Goal: Transaction & Acquisition: Purchase product/service

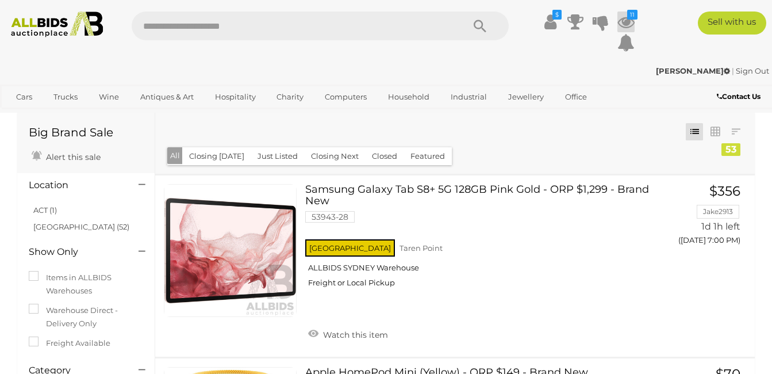
click at [628, 20] on icon at bounding box center [625, 21] width 17 height 21
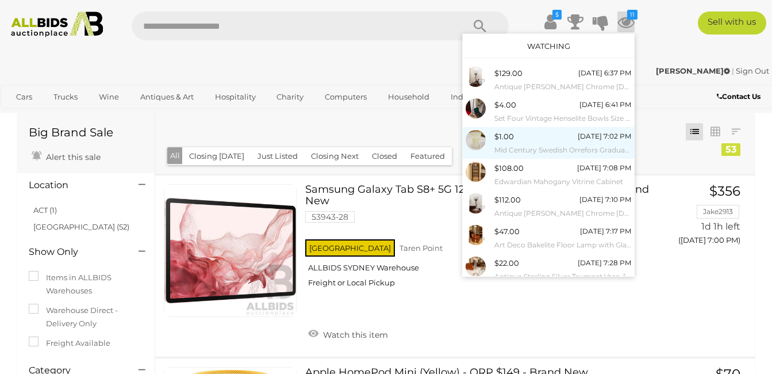
click at [528, 144] on small "Mid Century Swedish Orrefors Graduating Green Glass Vase" at bounding box center [562, 150] width 137 height 13
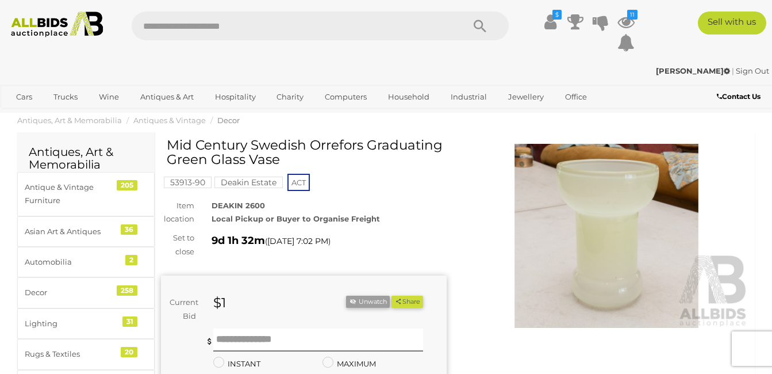
click at [617, 230] on img at bounding box center [607, 236] width 286 height 184
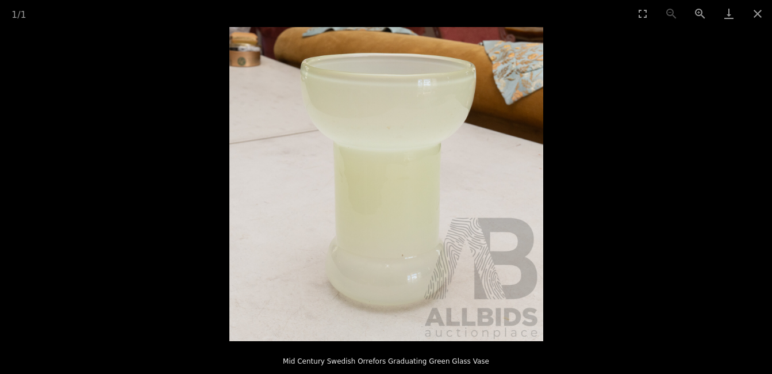
scroll to position [57, 0]
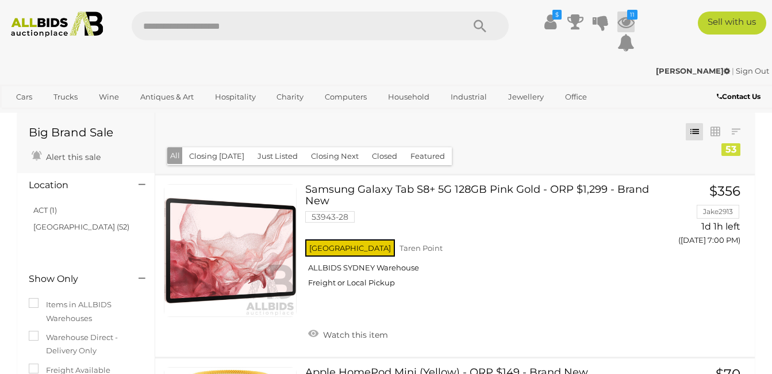
click at [627, 21] on icon at bounding box center [625, 21] width 17 height 21
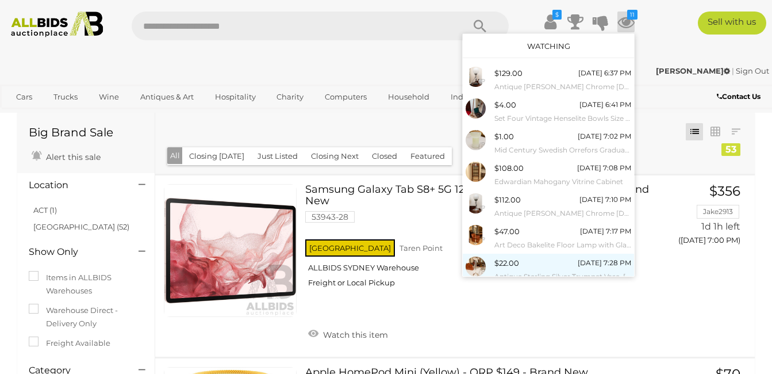
click at [549, 264] on div "$22.00 19/08/2025 7:28 PM Antique Sterling Silver Trumpet Vase, London 1904" at bounding box center [562, 269] width 137 height 26
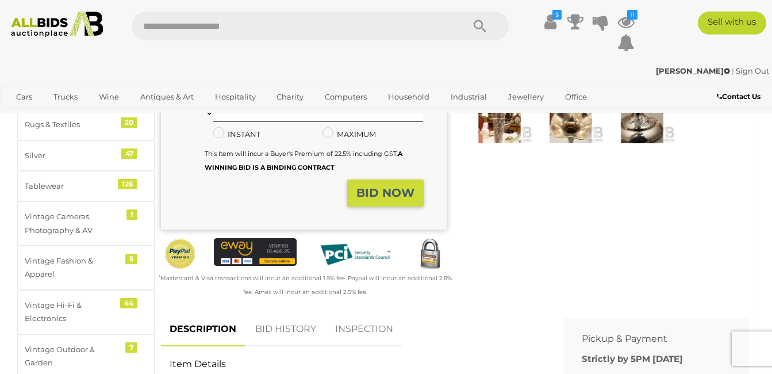
scroll to position [230, 0]
click at [302, 333] on link "BID HISTORY" at bounding box center [286, 328] width 78 height 34
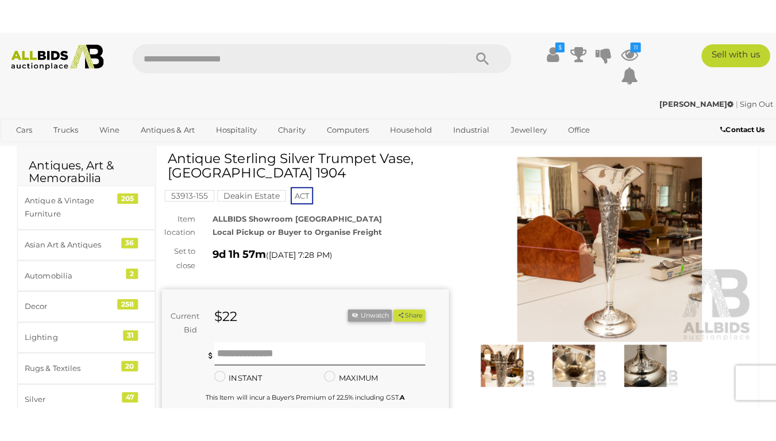
scroll to position [0, 0]
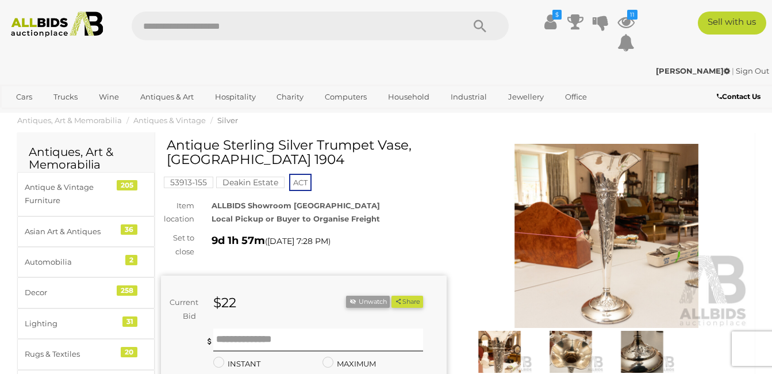
click at [603, 234] on img at bounding box center [607, 236] width 286 height 184
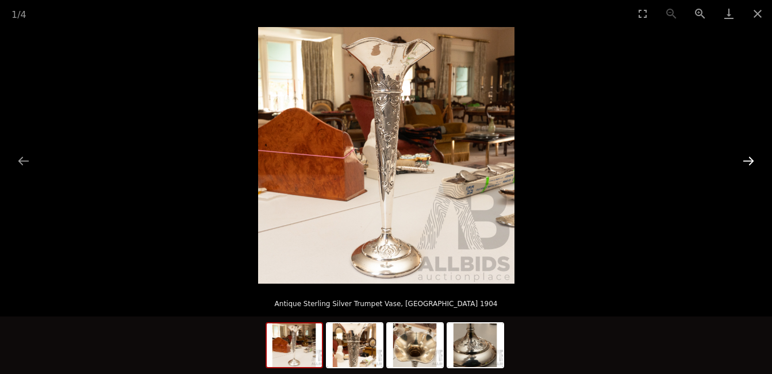
click at [755, 160] on button "Next slide" at bounding box center [748, 160] width 24 height 22
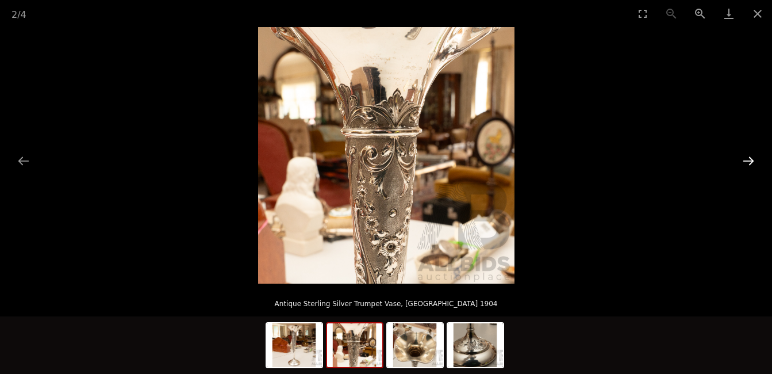
click at [755, 160] on button "Next slide" at bounding box center [748, 160] width 24 height 22
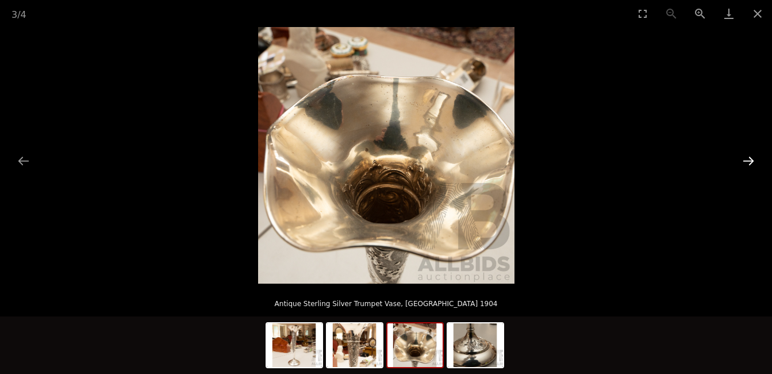
click at [755, 160] on button "Next slide" at bounding box center [748, 160] width 24 height 22
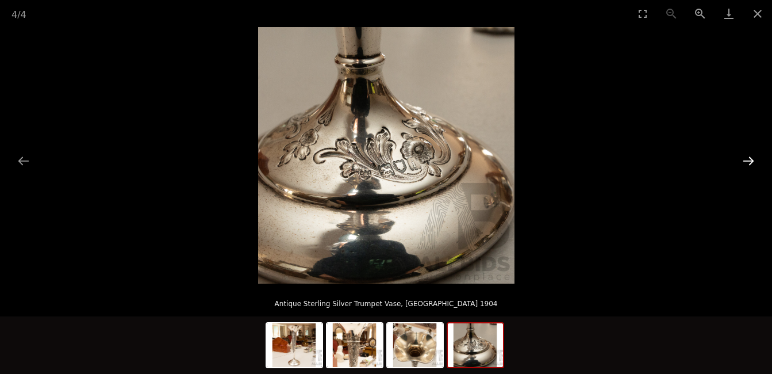
click at [755, 160] on button "Next slide" at bounding box center [748, 160] width 24 height 22
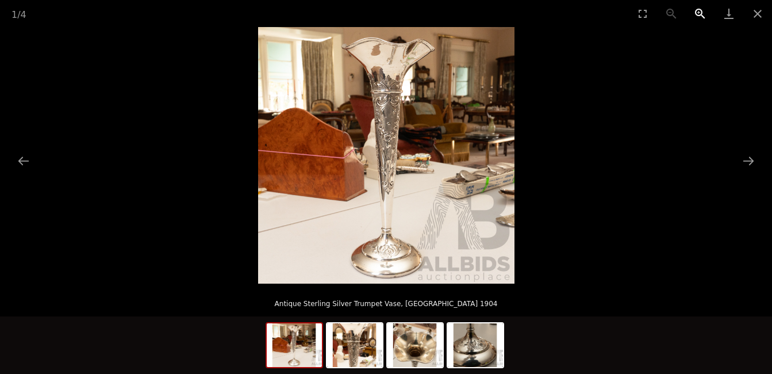
click at [698, 13] on button "Zoom in" at bounding box center [700, 13] width 29 height 27
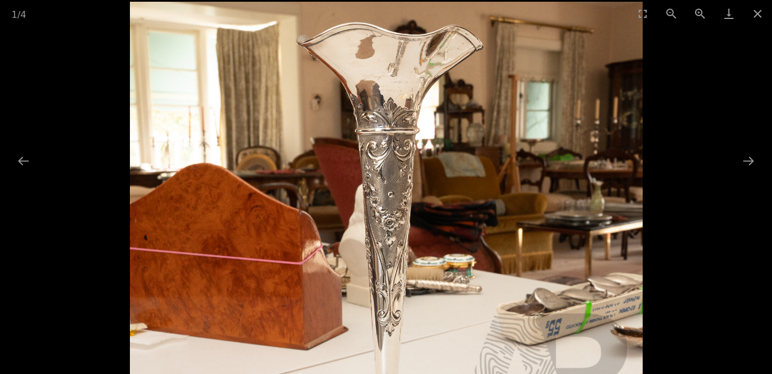
drag, startPoint x: 589, startPoint y: 84, endPoint x: 566, endPoint y: 211, distance: 129.1
click at [566, 211] on img at bounding box center [386, 258] width 513 height 513
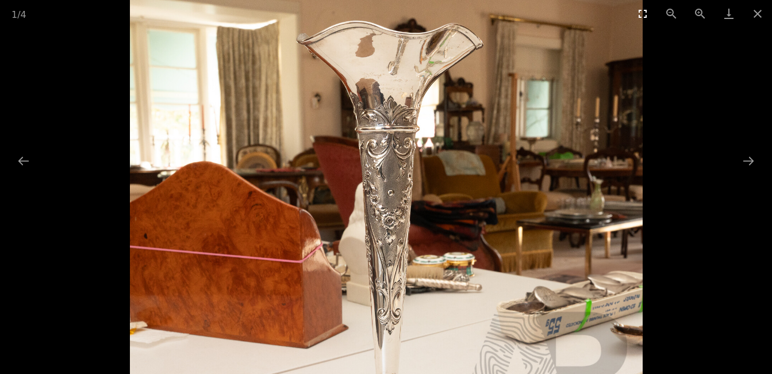
click at [645, 12] on button "Toggle fullscreen" at bounding box center [642, 13] width 29 height 27
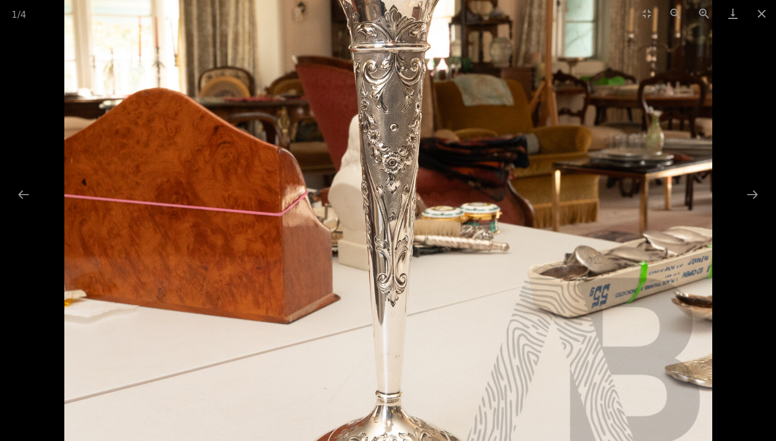
drag, startPoint x: 545, startPoint y: 131, endPoint x: 332, endPoint y: 137, distance: 213.3
click at [331, 139] on img at bounding box center [388, 208] width 648 height 648
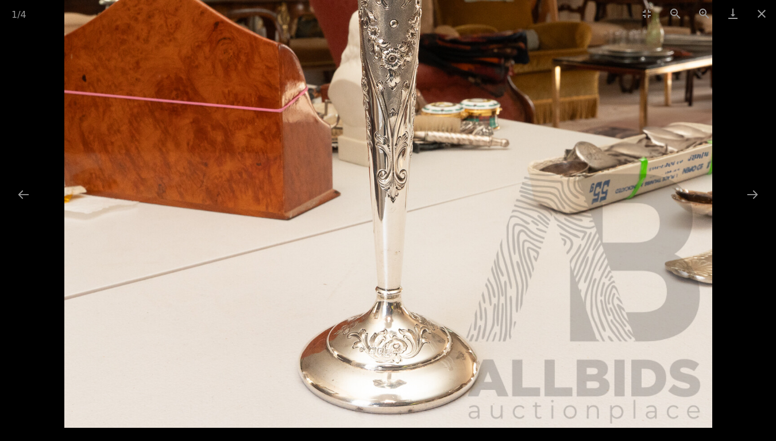
drag, startPoint x: 461, startPoint y: 330, endPoint x: 474, endPoint y: 188, distance: 142.5
click at [474, 188] on img at bounding box center [388, 104] width 648 height 648
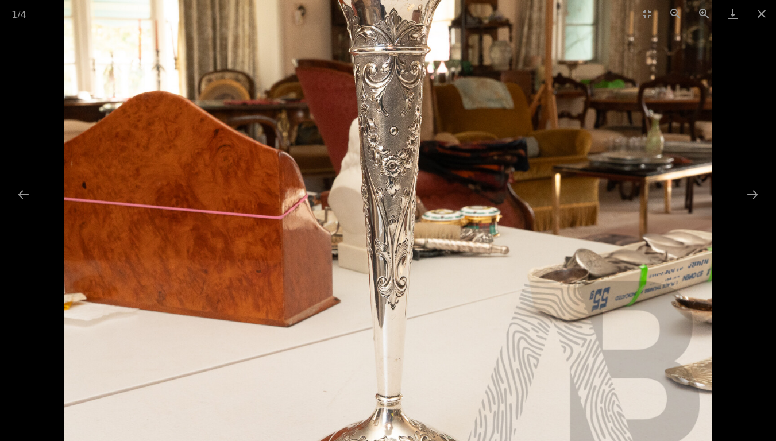
drag, startPoint x: 653, startPoint y: 147, endPoint x: 633, endPoint y: 250, distance: 104.9
click at [633, 250] on img at bounding box center [388, 211] width 648 height 648
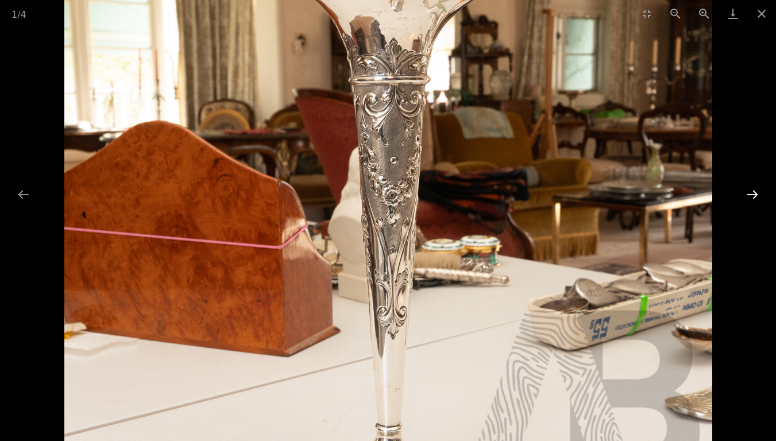
click at [755, 190] on button "Next slide" at bounding box center [753, 194] width 24 height 22
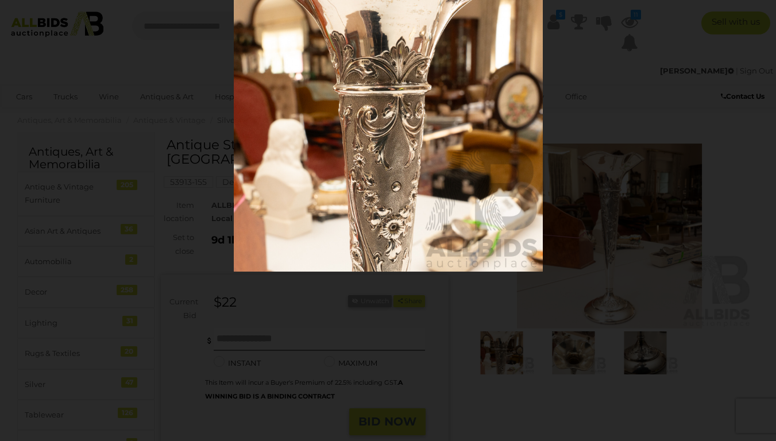
drag, startPoint x: 563, startPoint y: 247, endPoint x: 561, endPoint y: 203, distance: 43.7
click at [561, 203] on picture at bounding box center [388, 117] width 741 height 309
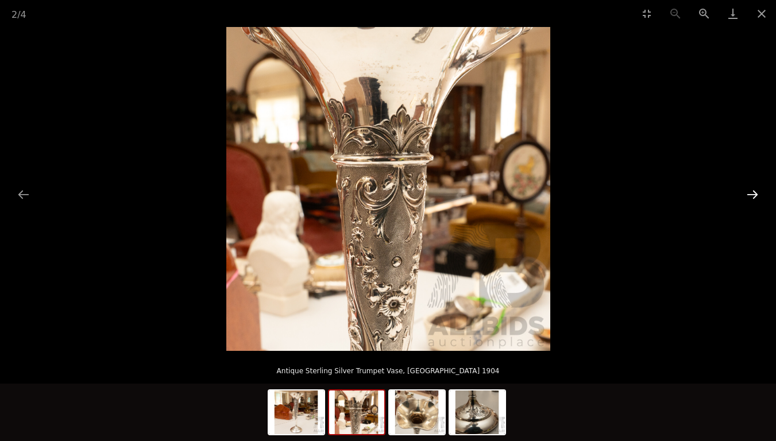
click at [753, 194] on button "Next slide" at bounding box center [753, 194] width 24 height 22
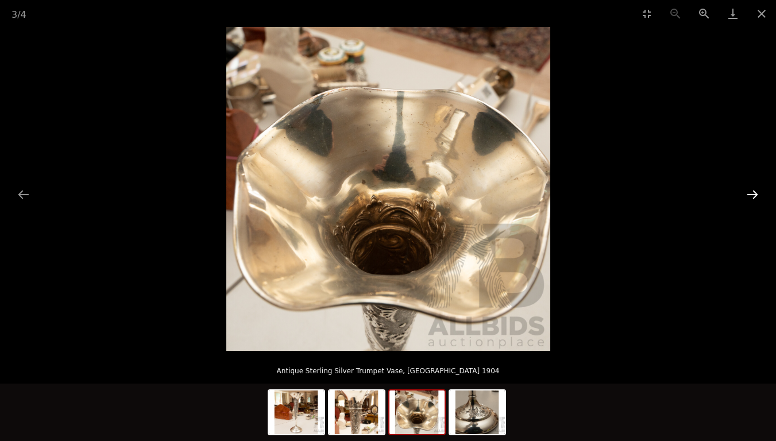
click at [753, 194] on button "Next slide" at bounding box center [753, 194] width 24 height 22
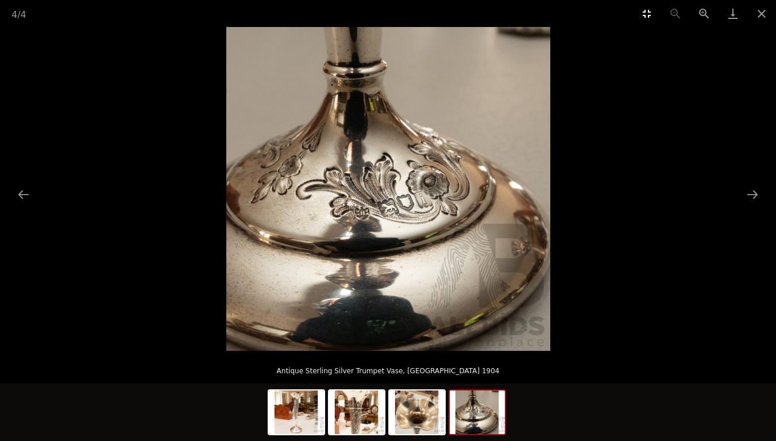
click at [648, 14] on button "Toggle fullscreen" at bounding box center [647, 13] width 29 height 27
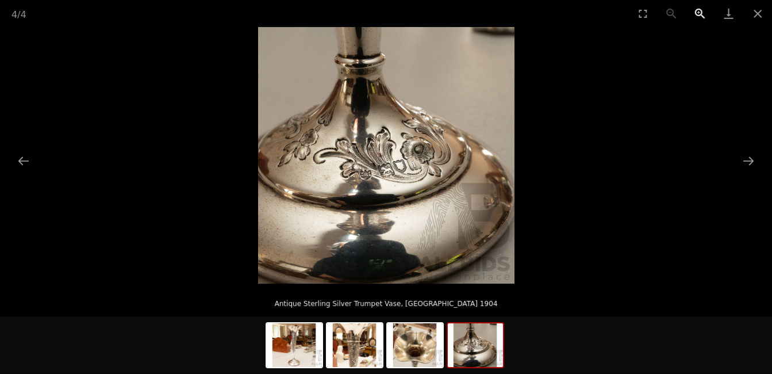
click at [700, 12] on button "Zoom in" at bounding box center [700, 13] width 29 height 27
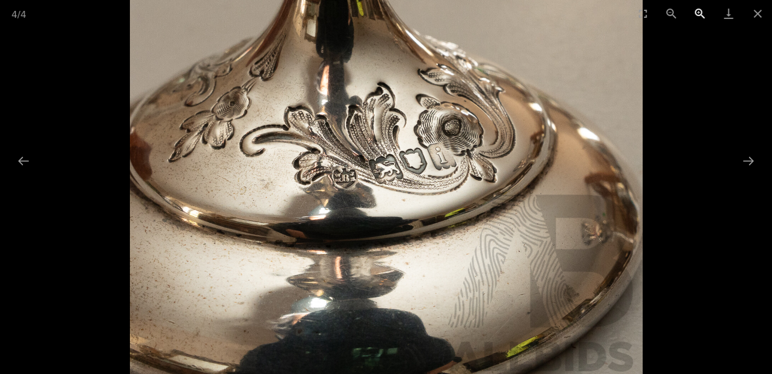
click at [700, 13] on button "Zoom in" at bounding box center [700, 13] width 29 height 27
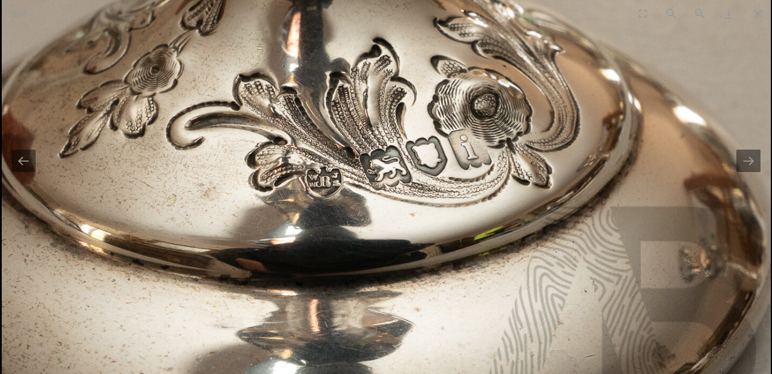
click at [595, 120] on img at bounding box center [386, 123] width 769 height 769
click at [486, 172] on img at bounding box center [386, 123] width 769 height 769
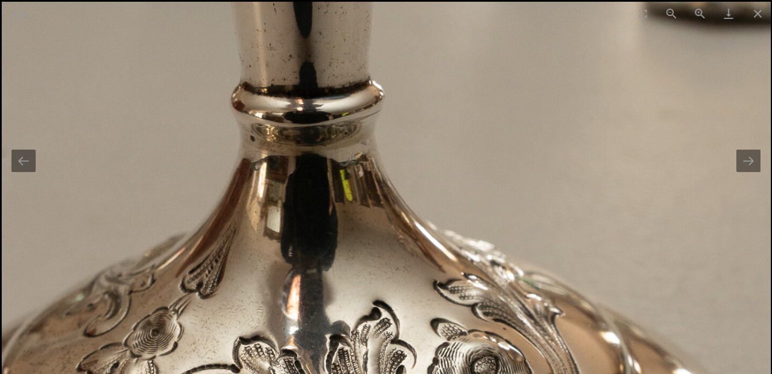
drag, startPoint x: 482, startPoint y: 128, endPoint x: 472, endPoint y: 398, distance: 270.3
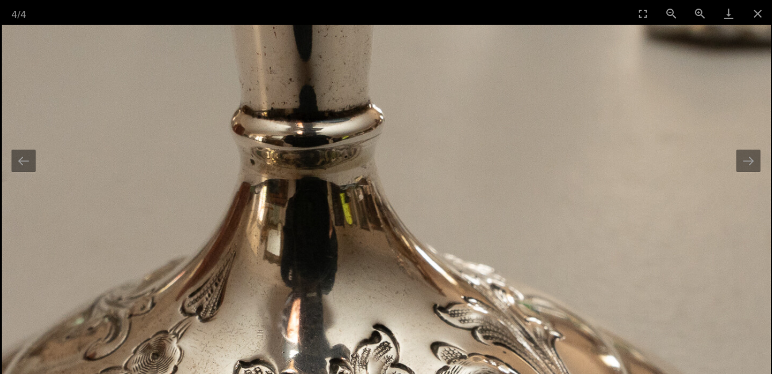
drag, startPoint x: 339, startPoint y: 48, endPoint x: 333, endPoint y: 198, distance: 150.1
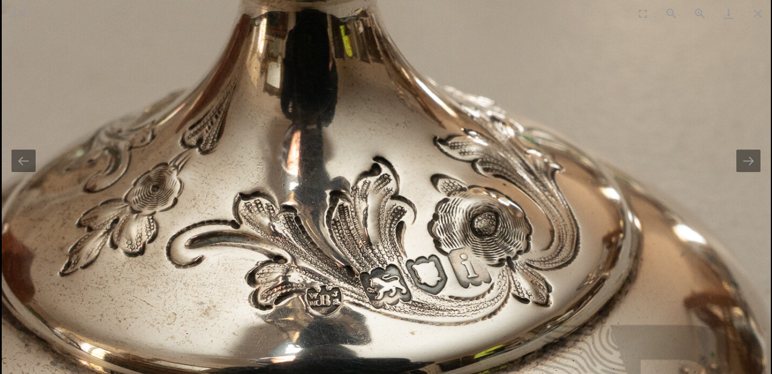
drag, startPoint x: 370, startPoint y: 180, endPoint x: 398, endPoint y: 36, distance: 147.0
click at [398, 36] on img at bounding box center [386, 241] width 769 height 769
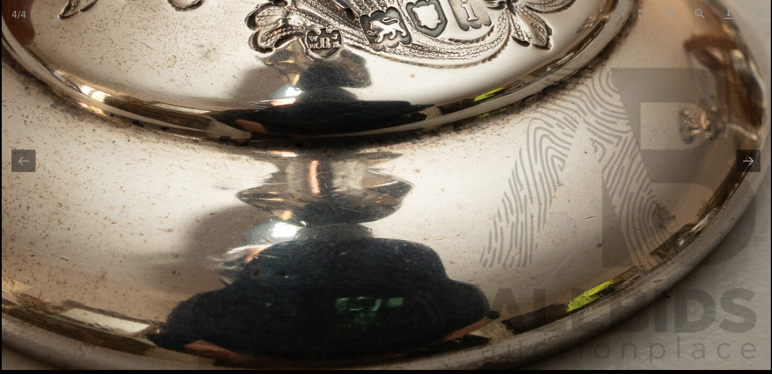
drag, startPoint x: 638, startPoint y: 225, endPoint x: 651, endPoint y: -15, distance: 240.0
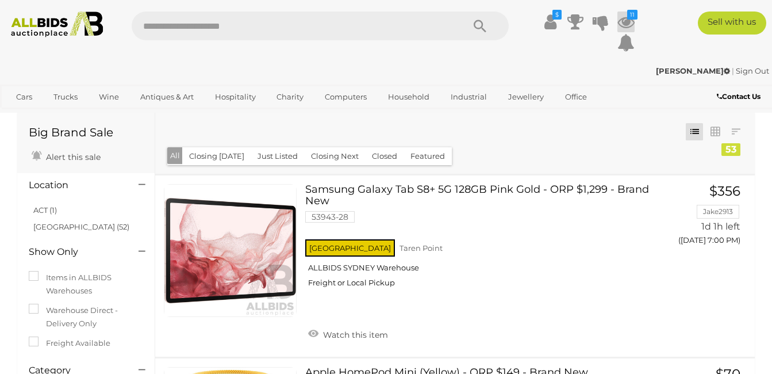
click at [629, 21] on icon at bounding box center [625, 21] width 17 height 21
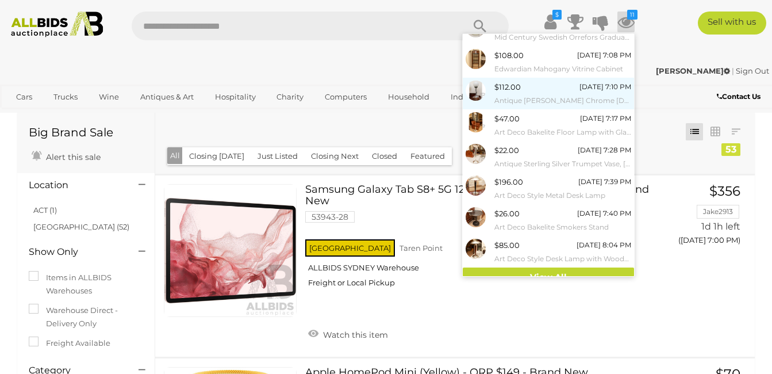
scroll to position [115, 0]
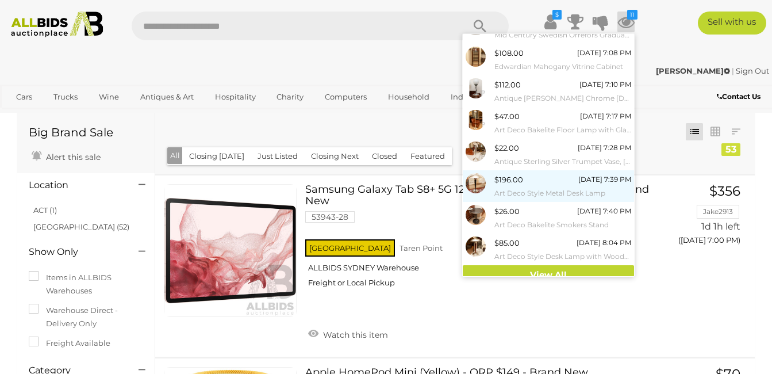
click at [518, 176] on span "$196.00" at bounding box center [508, 179] width 29 height 9
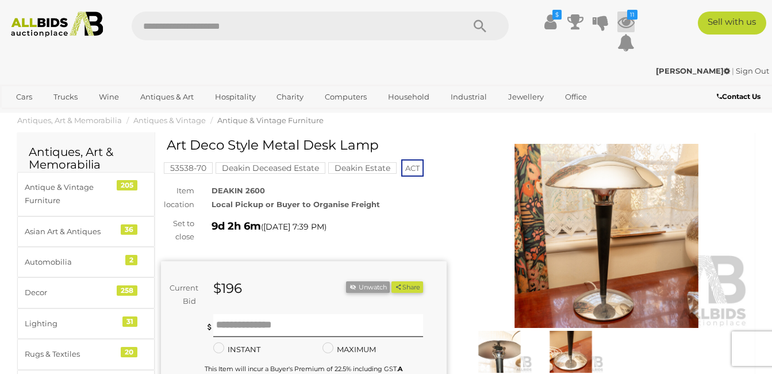
click at [625, 22] on icon at bounding box center [625, 21] width 17 height 21
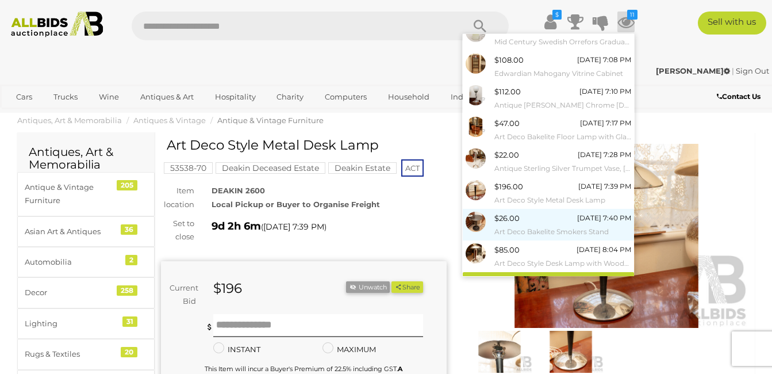
scroll to position [124, 0]
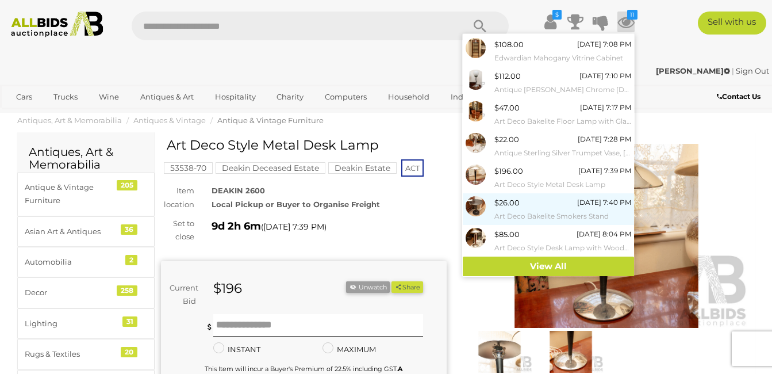
click at [575, 211] on small "Art Deco Bakelite Smokers Stand" at bounding box center [562, 216] width 137 height 13
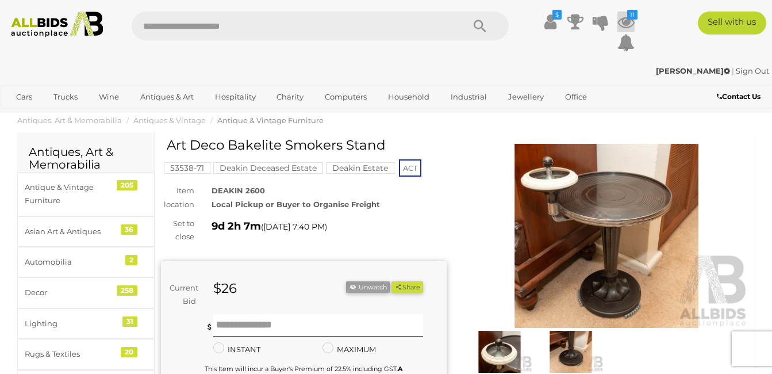
click at [632, 20] on icon at bounding box center [625, 21] width 17 height 21
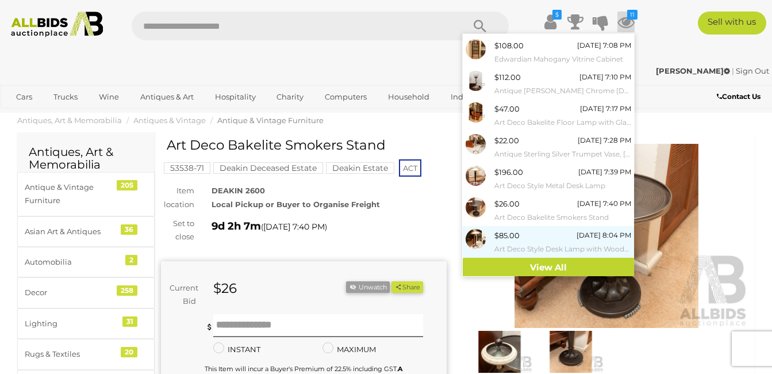
scroll to position [124, 0]
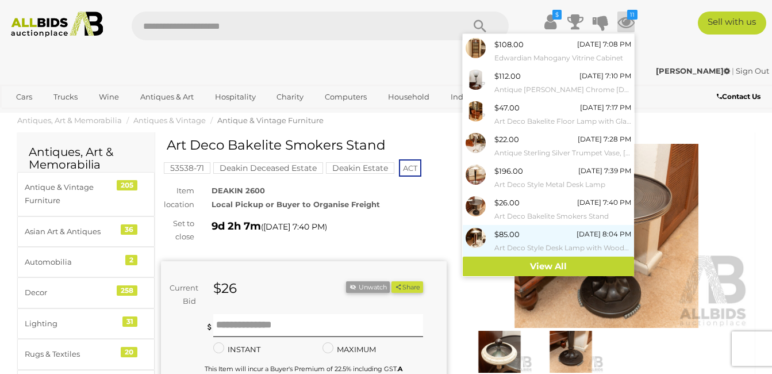
click at [513, 235] on span "$85.00" at bounding box center [506, 233] width 25 height 9
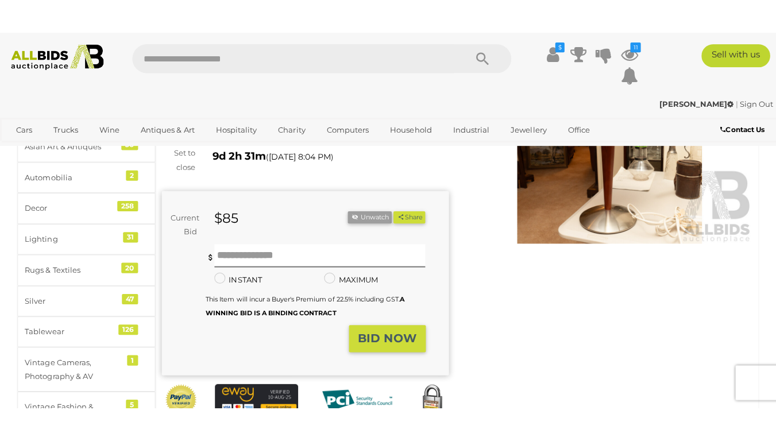
scroll to position [115, 0]
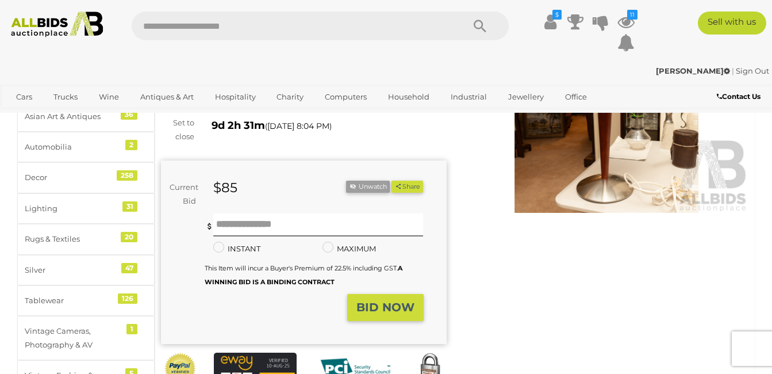
click at [624, 157] on img at bounding box center [607, 121] width 286 height 184
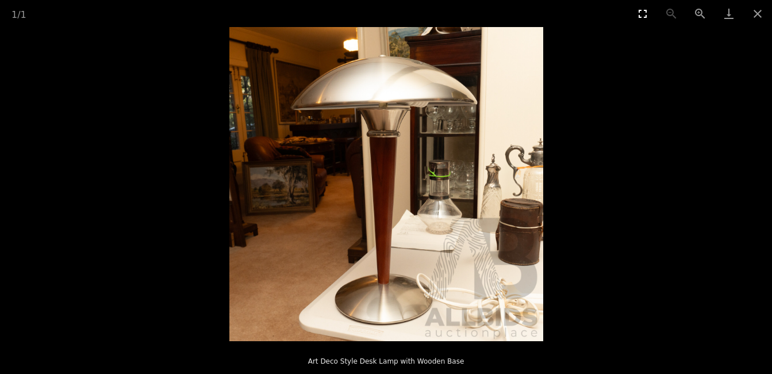
click at [644, 14] on button "Toggle fullscreen" at bounding box center [642, 13] width 29 height 27
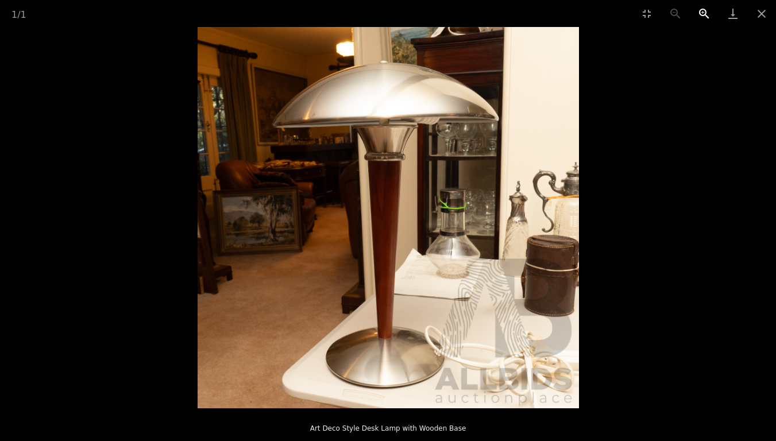
click at [702, 11] on button "Zoom in" at bounding box center [704, 13] width 29 height 27
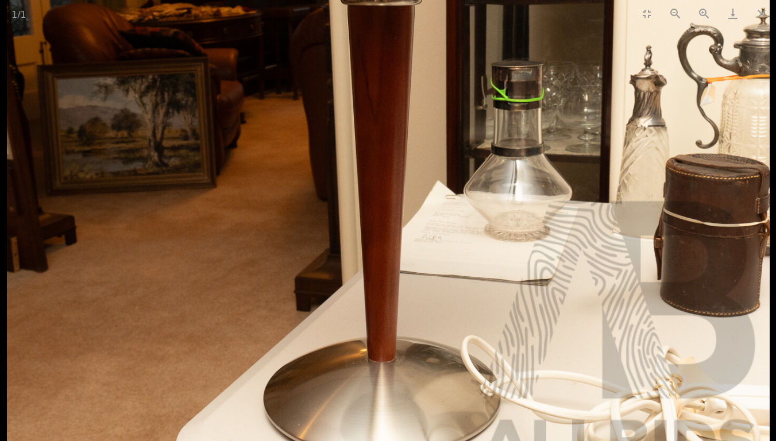
drag, startPoint x: 582, startPoint y: 229, endPoint x: 595, endPoint y: 223, distance: 14.1
click at [595, 226] on img at bounding box center [388, 119] width 763 height 763
